Goal: Share content: Share content

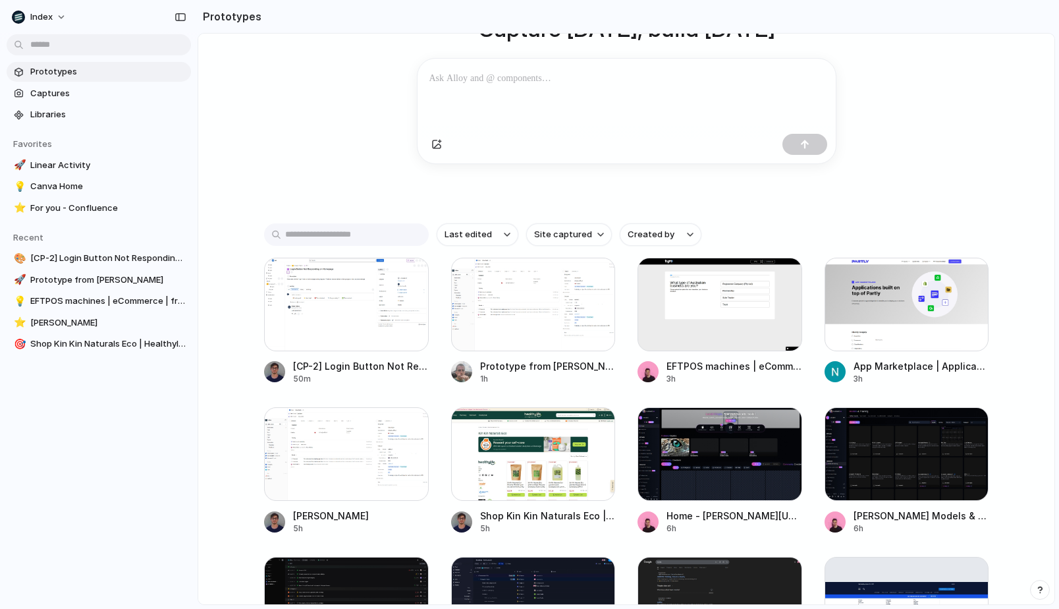
scroll to position [159, 0]
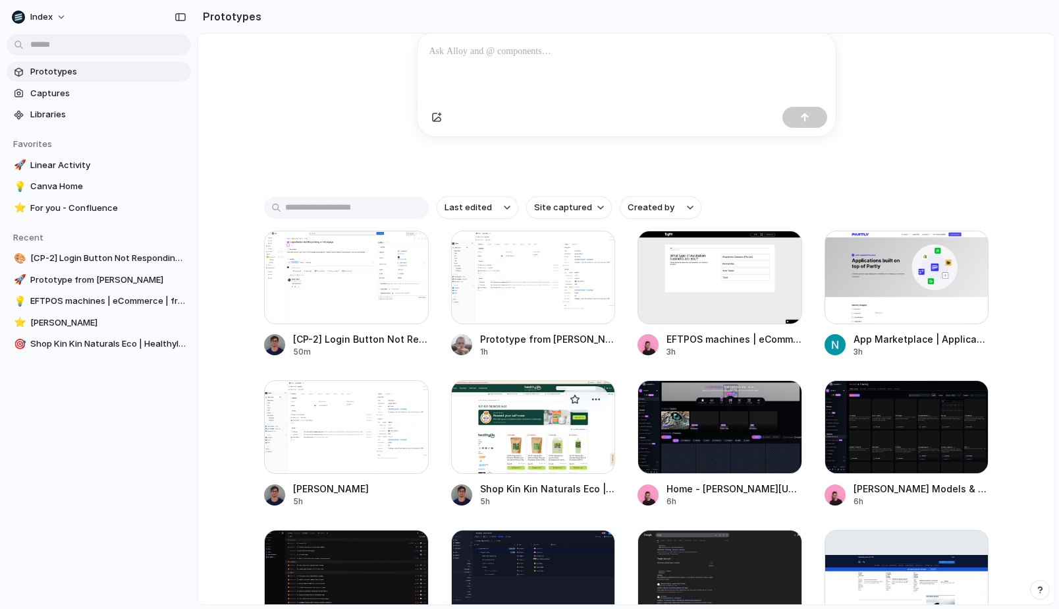
click at [506, 424] on div at bounding box center [533, 427] width 165 height 94
click at [669, 274] on div at bounding box center [720, 278] width 165 height 94
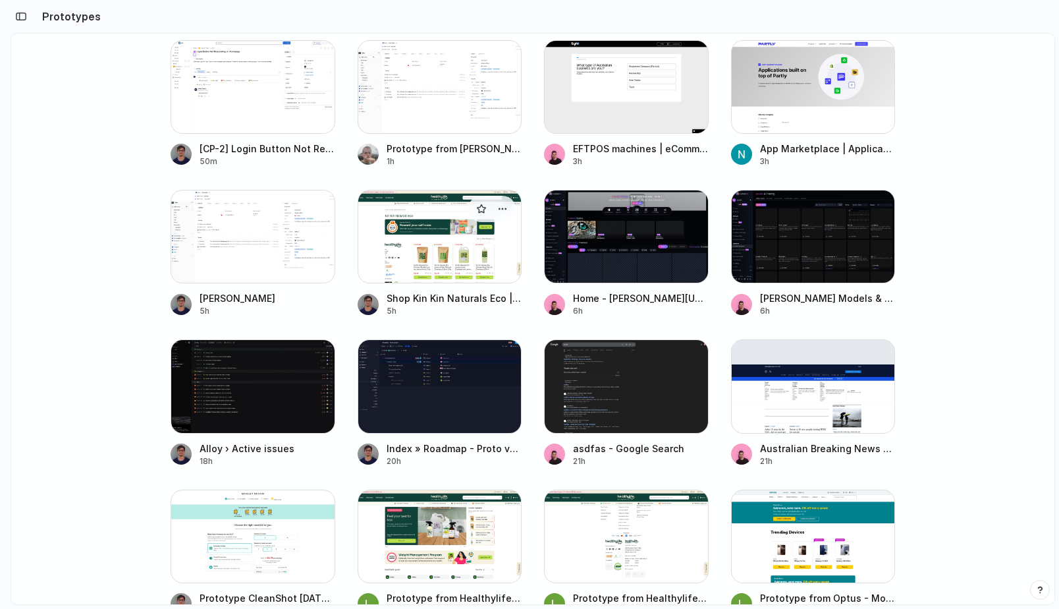
scroll to position [372, 0]
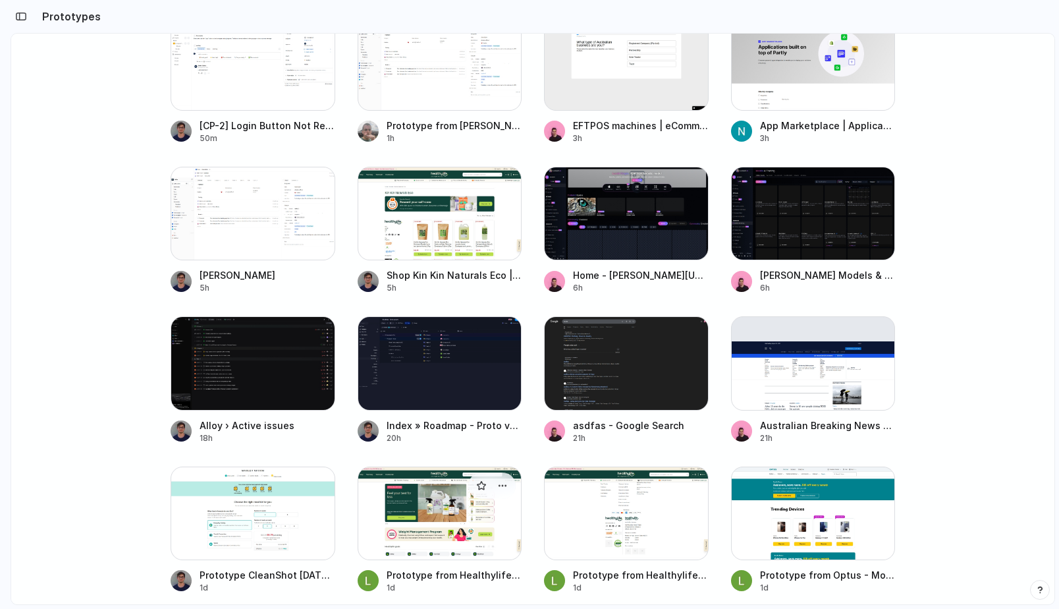
click at [414, 483] on div at bounding box center [440, 513] width 165 height 94
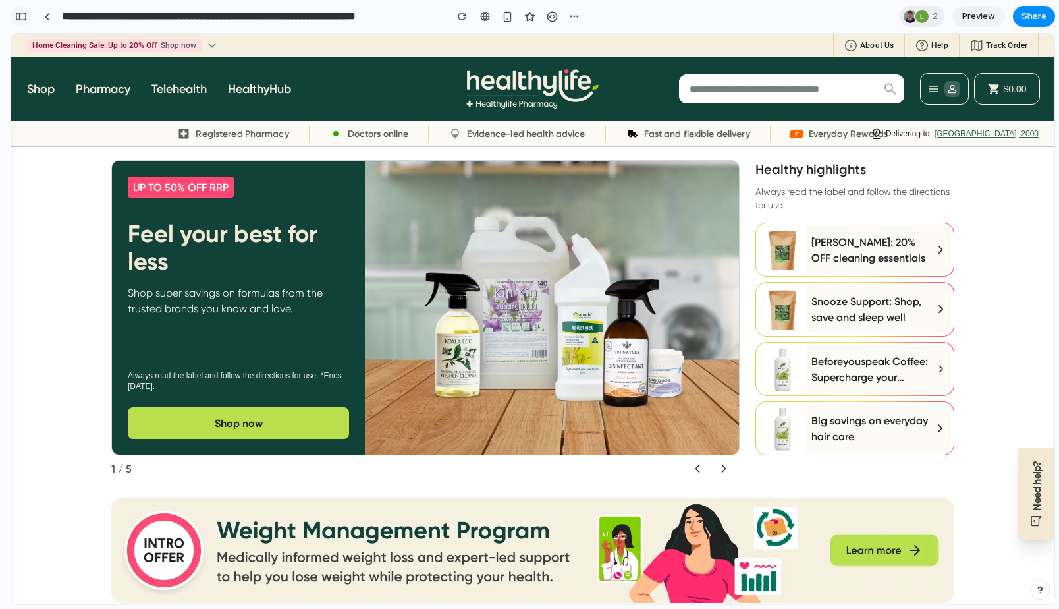
click at [19, 20] on div "button" at bounding box center [21, 16] width 12 height 9
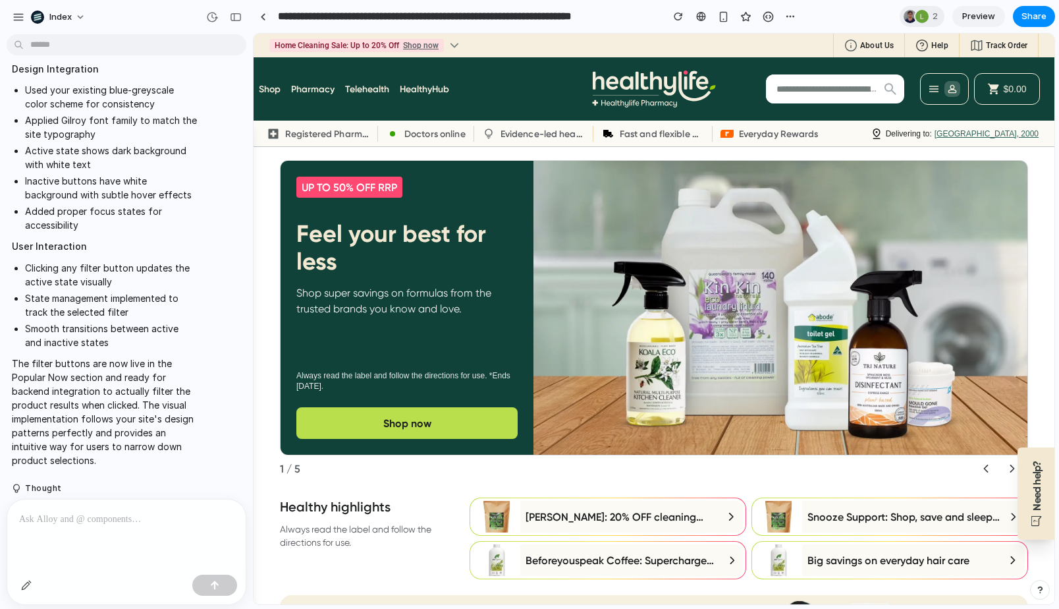
scroll to position [390, 0]
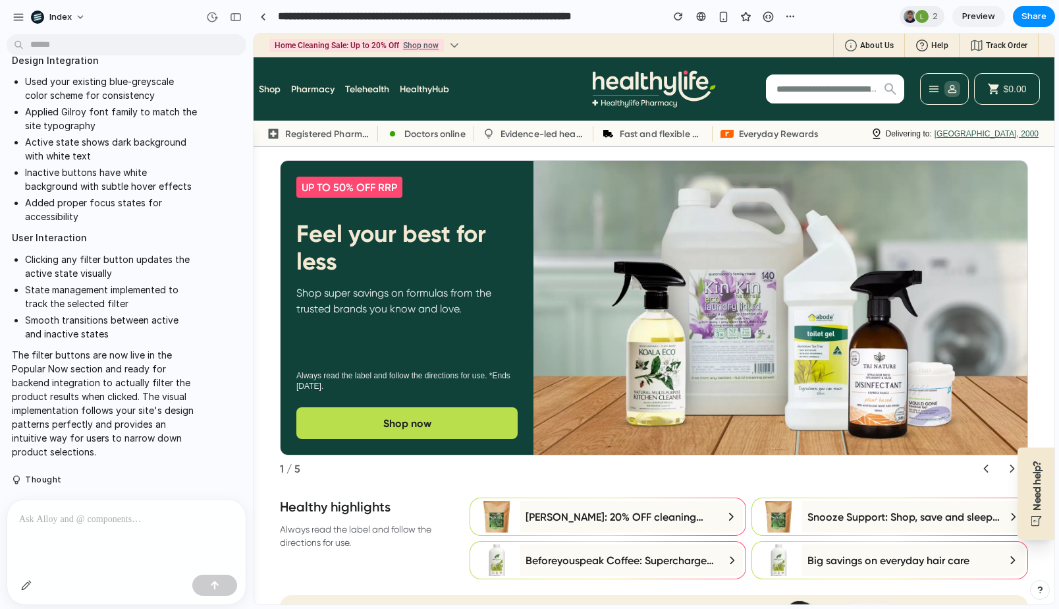
drag, startPoint x: 356, startPoint y: 232, endPoint x: 241, endPoint y: 243, distance: 115.8
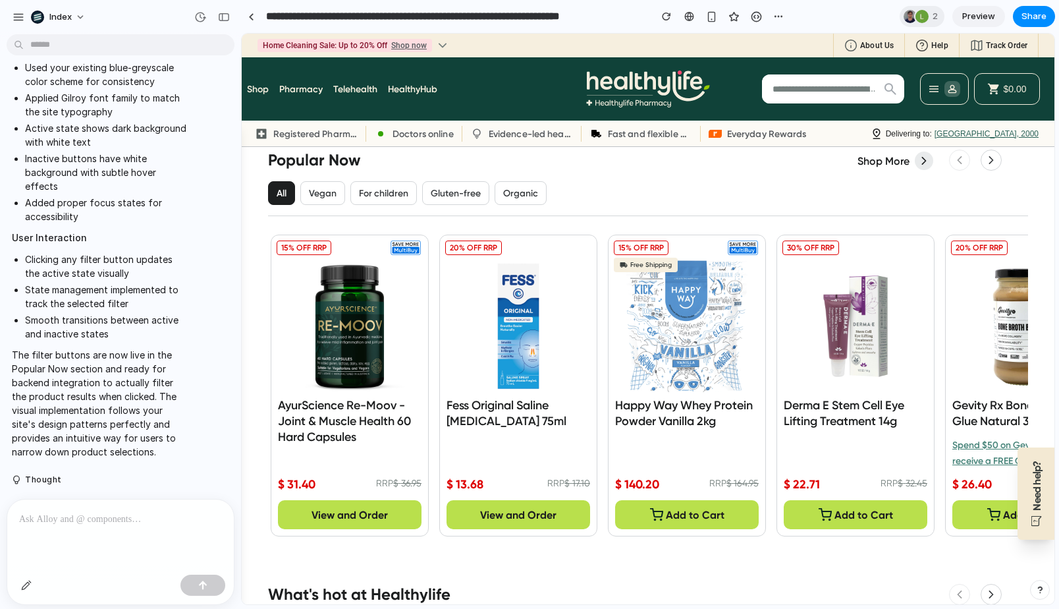
scroll to position [707, 0]
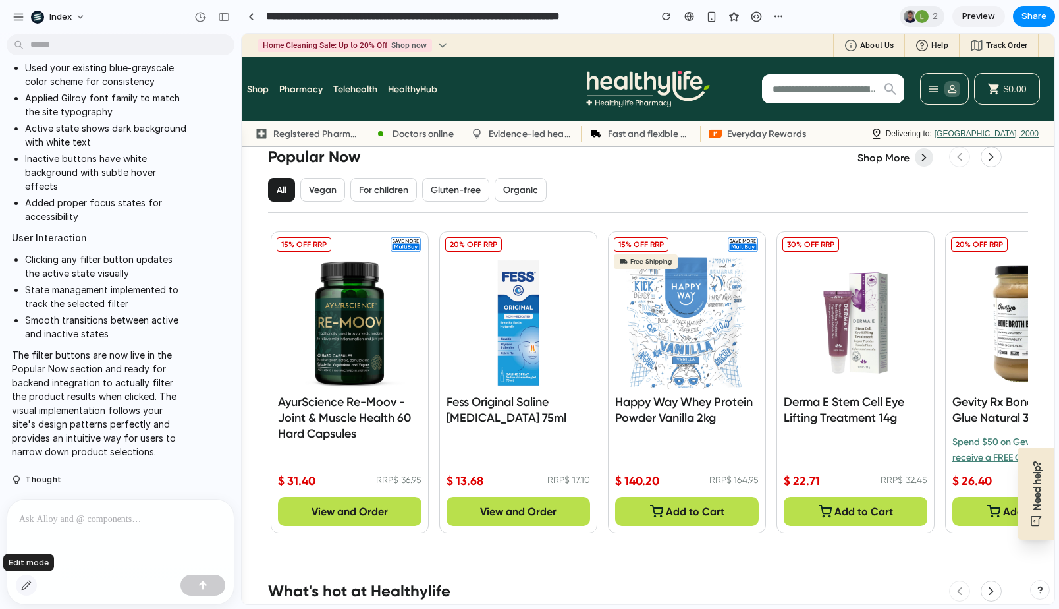
click at [26, 586] on div "button" at bounding box center [26, 585] width 11 height 11
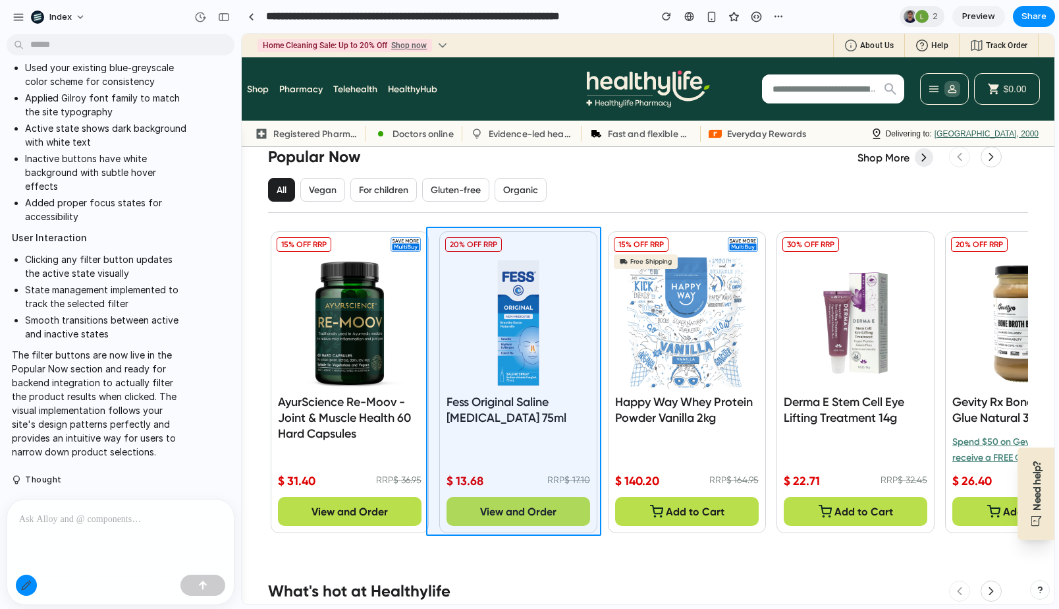
click at [434, 317] on div at bounding box center [648, 319] width 812 height 570
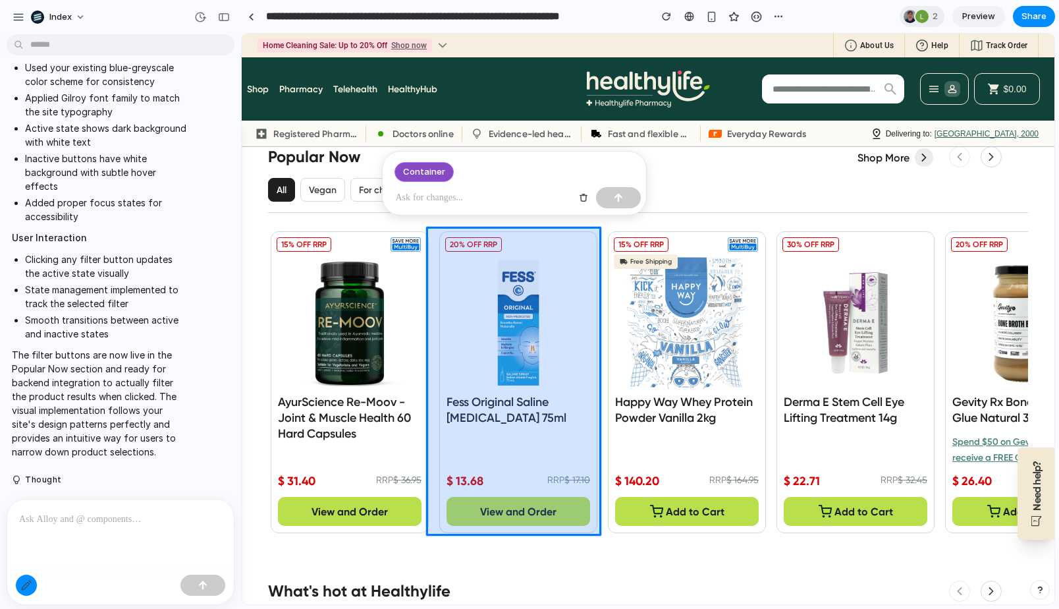
click at [434, 315] on div at bounding box center [648, 319] width 812 height 570
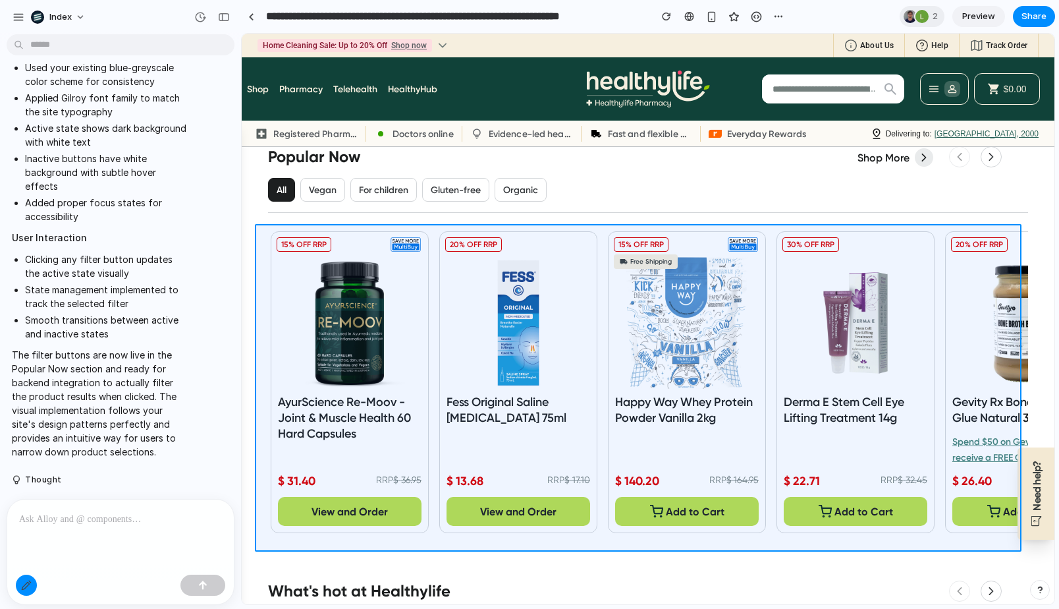
click at [434, 315] on div at bounding box center [648, 319] width 812 height 570
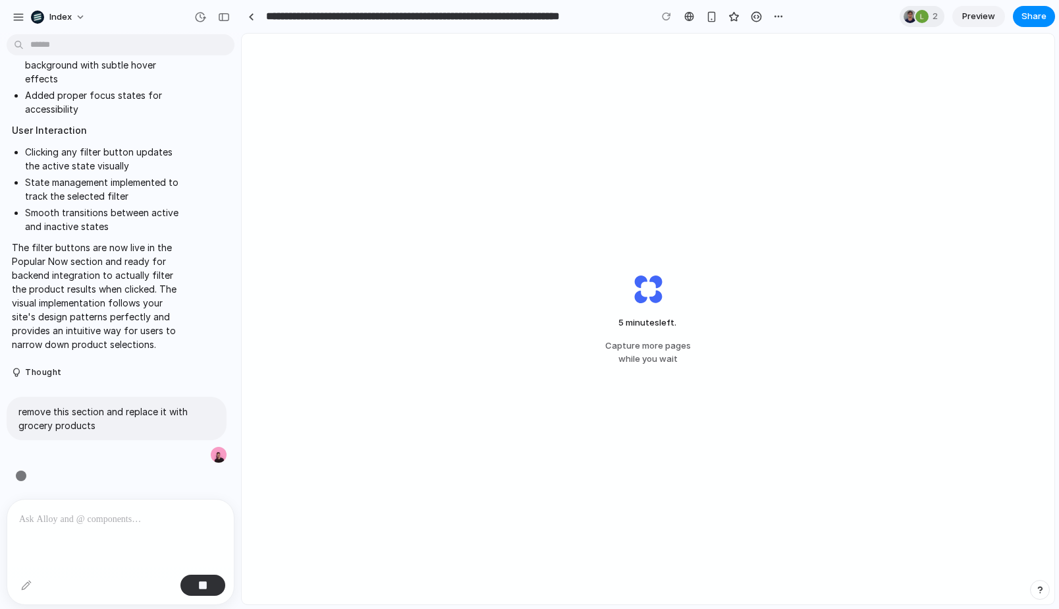
scroll to position [497, 0]
click at [246, 11] on link at bounding box center [251, 17] width 20 height 20
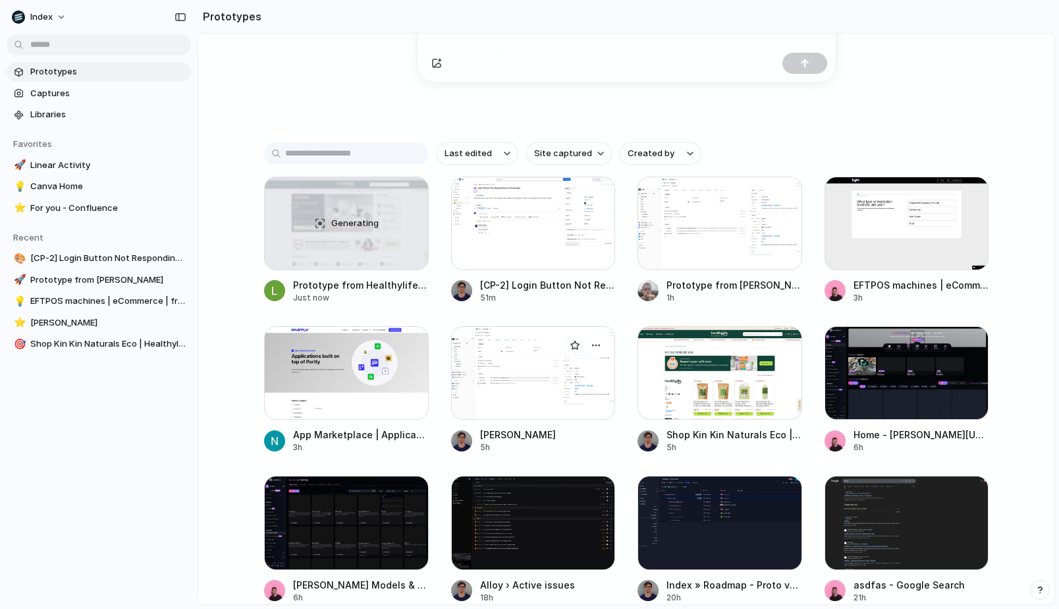
scroll to position [257, 0]
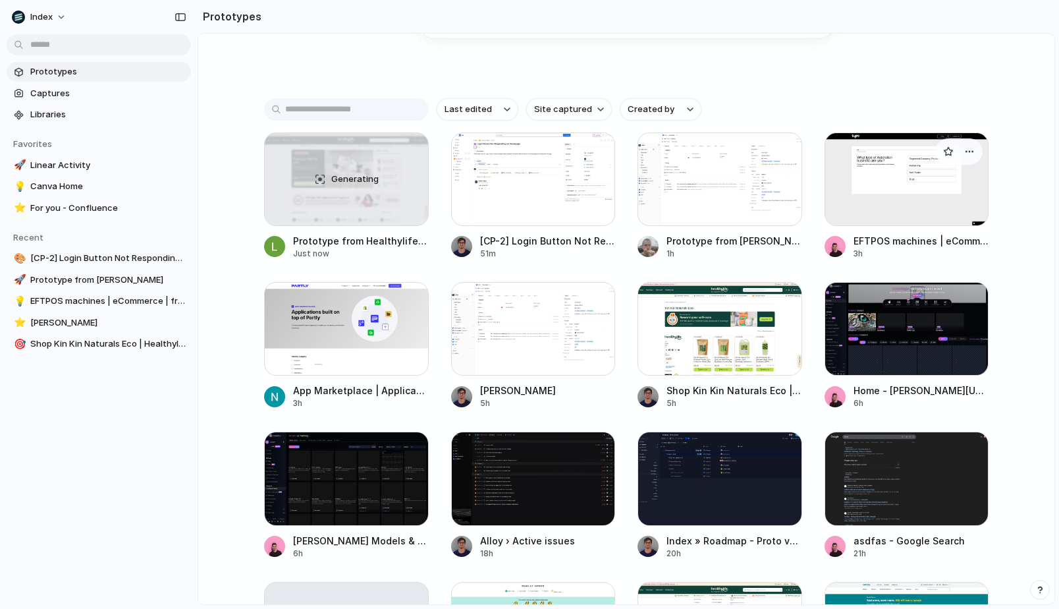
click at [902, 173] on div at bounding box center [907, 179] width 165 height 94
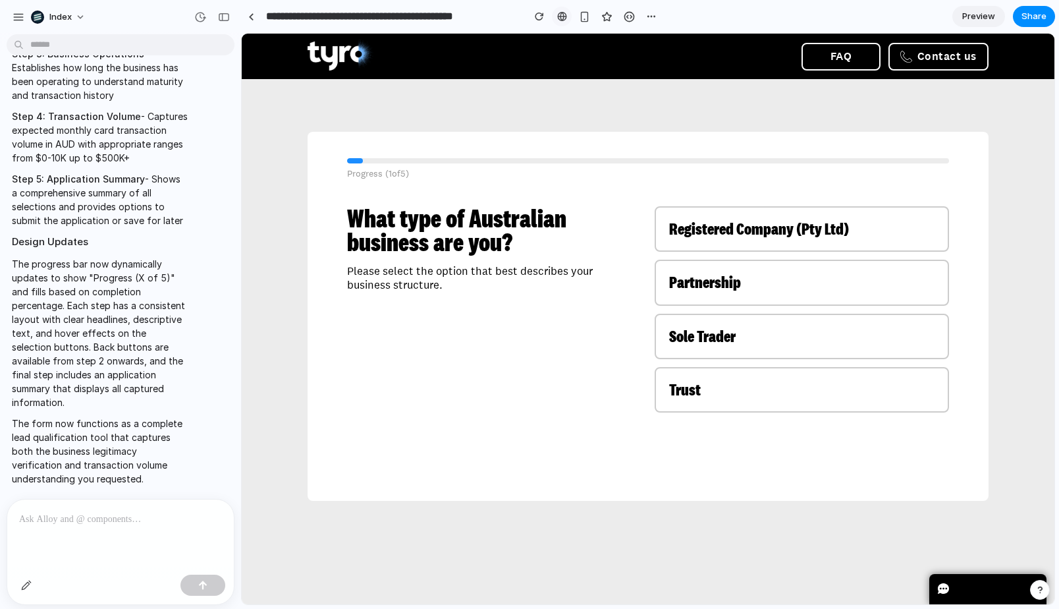
click at [566, 16] on div at bounding box center [562, 16] width 10 height 11
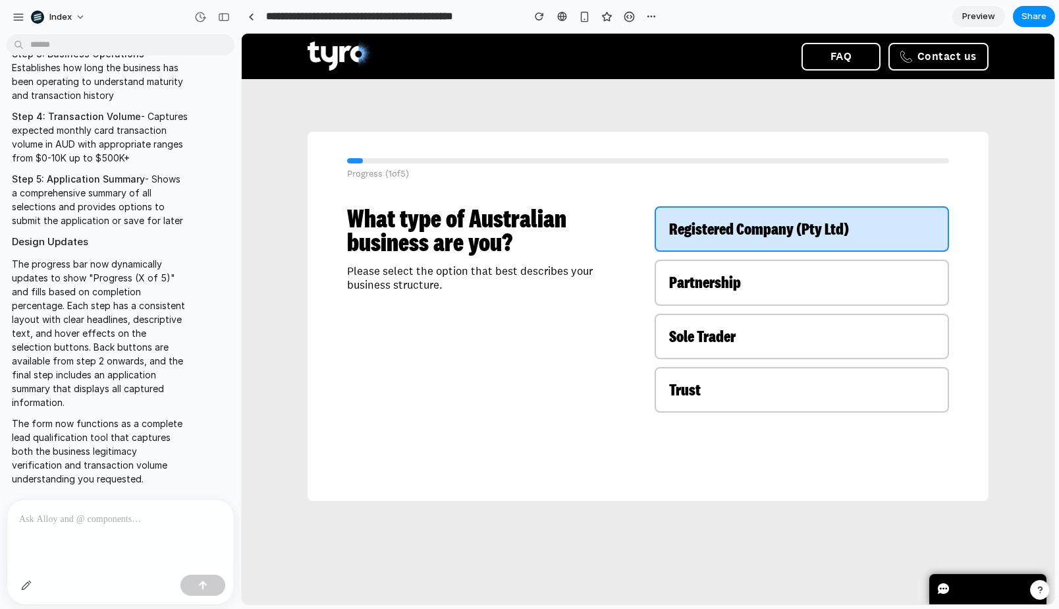
click at [733, 219] on span "Registered Company (Pty Ltd)" at bounding box center [759, 228] width 180 height 22
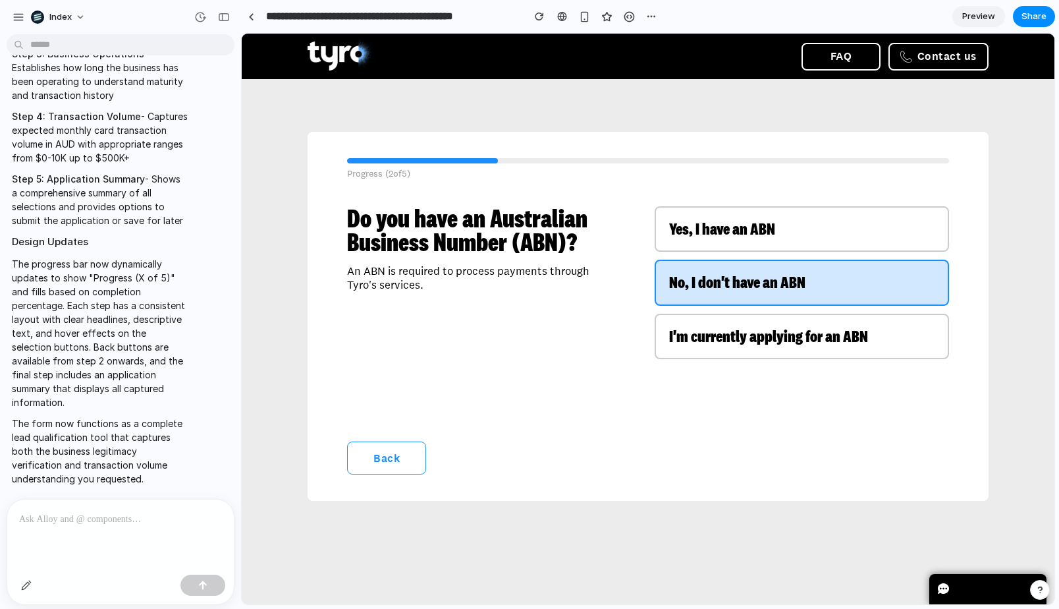
click at [721, 279] on span "No, I don't have an ABN" at bounding box center [737, 282] width 136 height 22
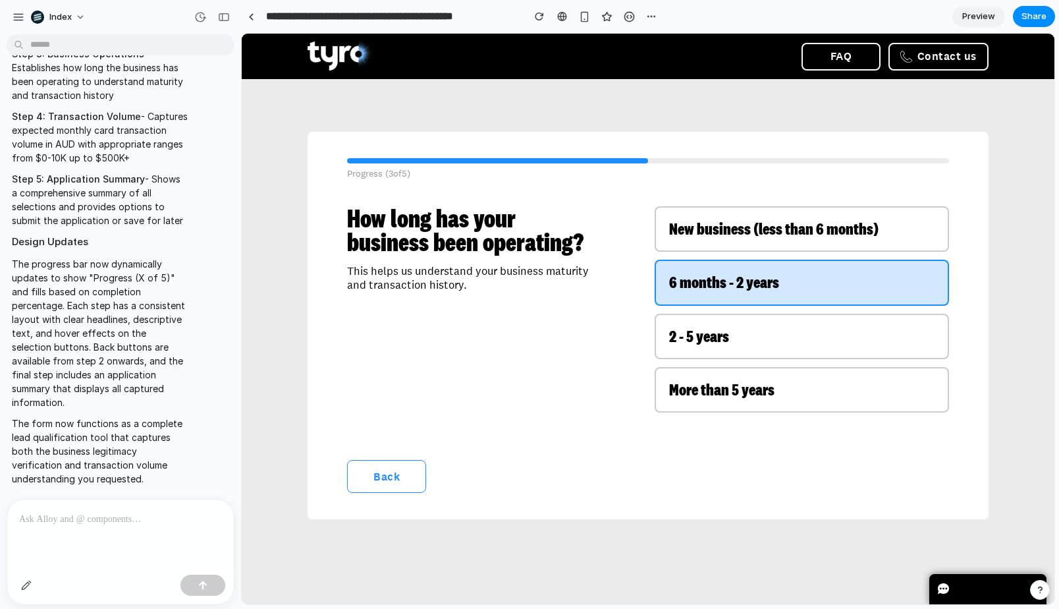
click at [754, 285] on span "6 months - 2 years" at bounding box center [724, 282] width 110 height 22
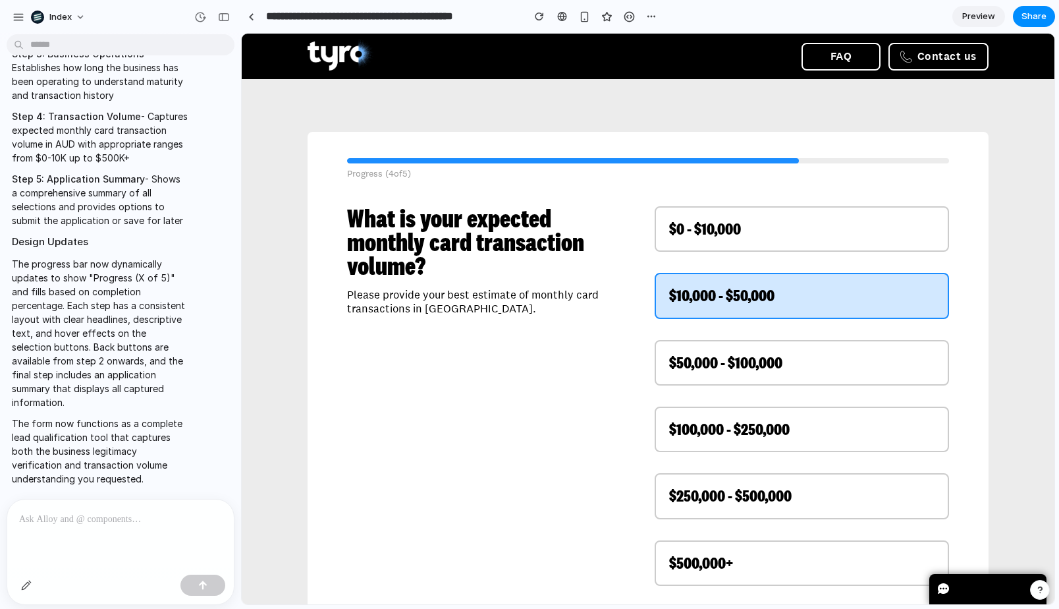
click at [758, 292] on span "$10,000 - $50,000" at bounding box center [721, 295] width 105 height 22
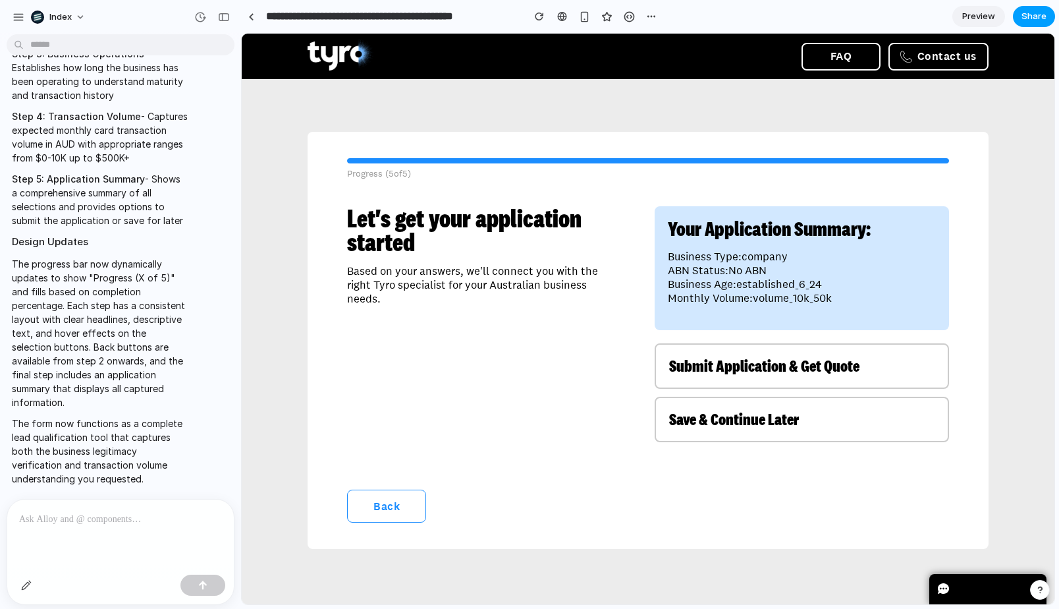
click at [1026, 22] on span "Share" at bounding box center [1034, 16] width 25 height 13
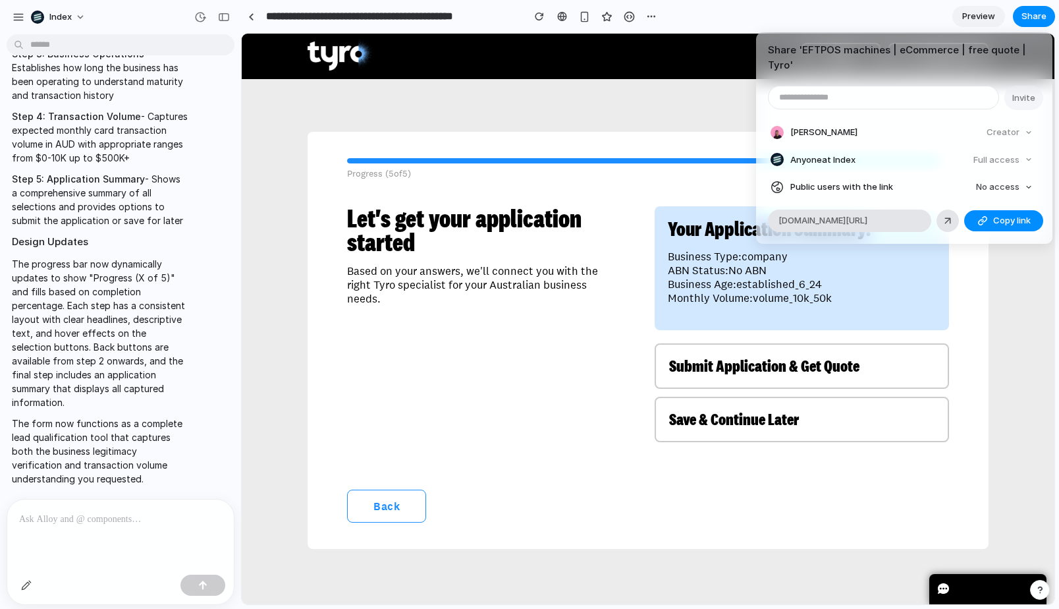
click at [646, 115] on div "Share ' EFTPOS machines | eCommerce | free quote | Tyro ' Invite [PERSON_NAME] …" at bounding box center [529, 304] width 1059 height 609
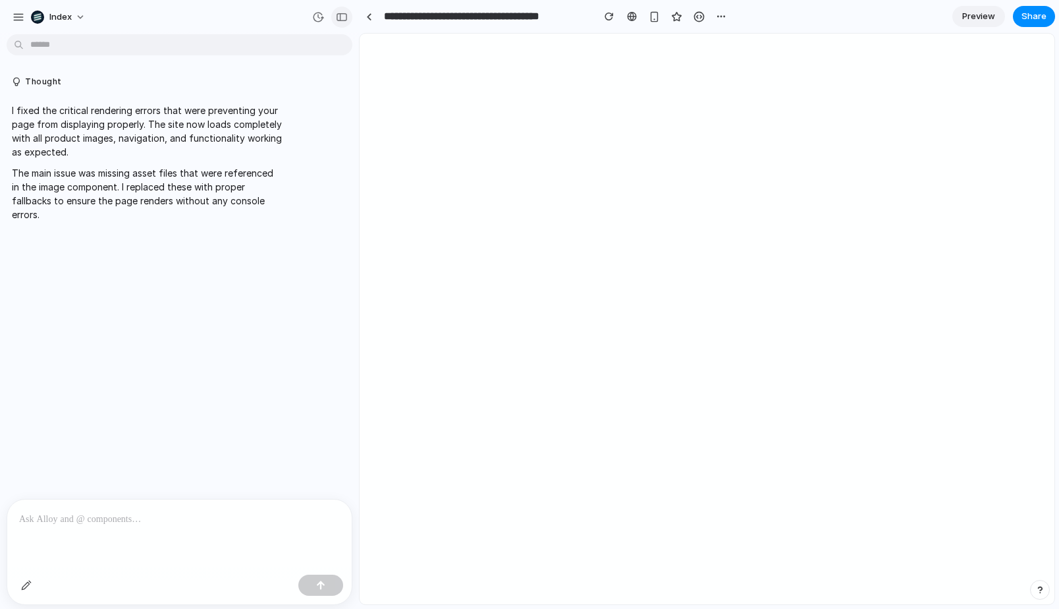
click at [339, 20] on div "button" at bounding box center [342, 17] width 12 height 9
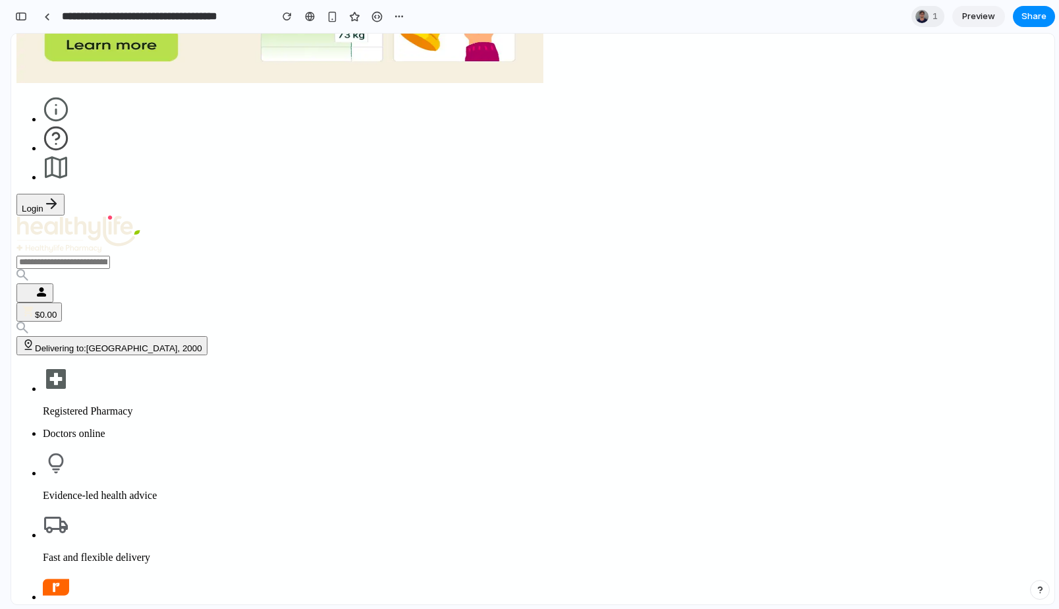
scroll to position [1254, 0]
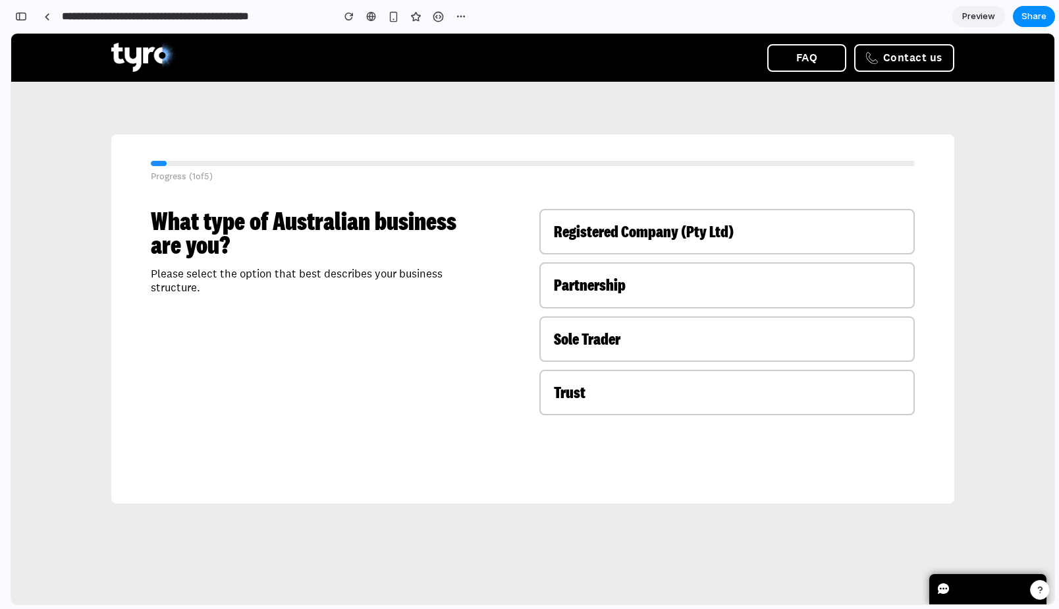
scroll to position [0, 12]
click at [80, 106] on div "Progress ( 1 of 5 ) What type of Australian business are you? Please select the…" at bounding box center [532, 319] width 975 height 474
